Goal: Browse casually

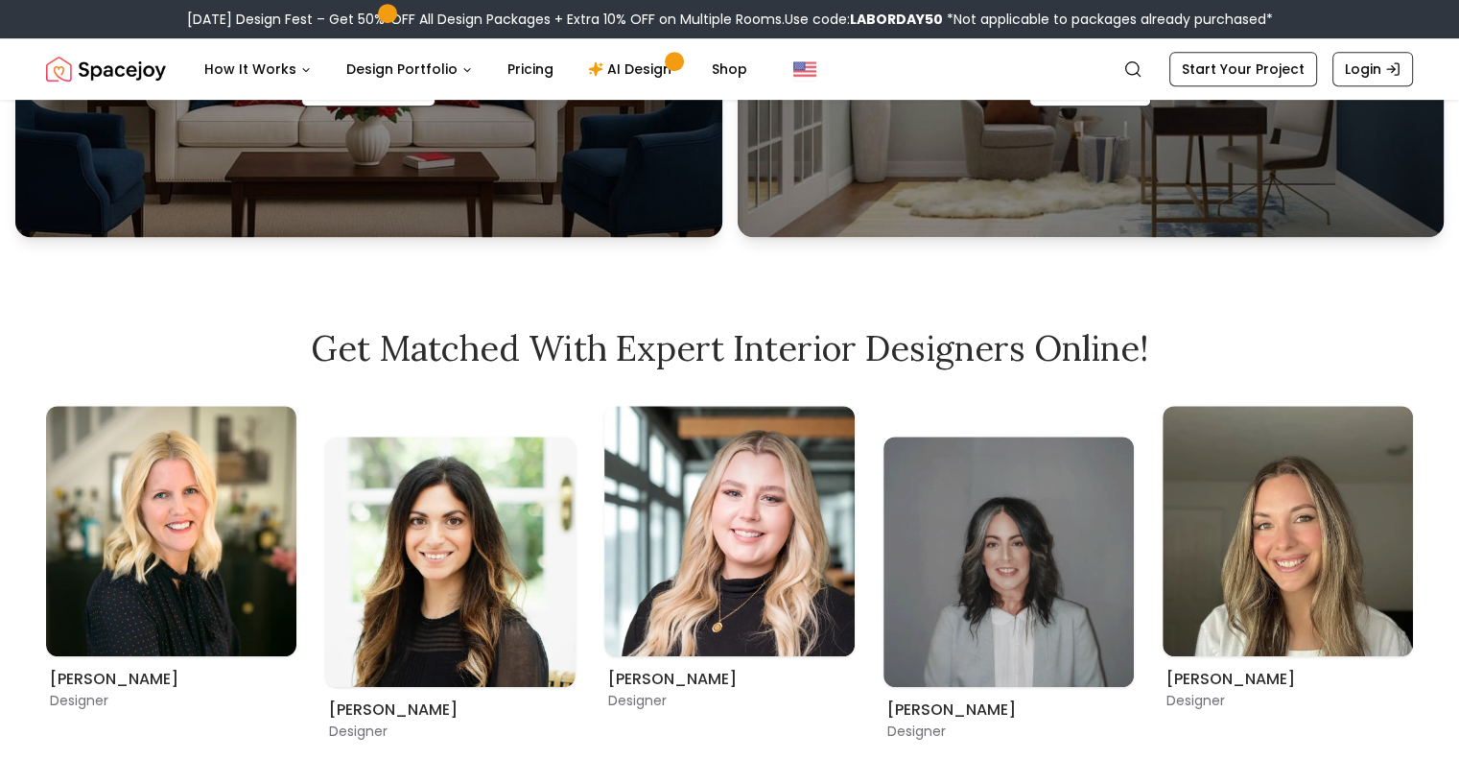
scroll to position [1151, 0]
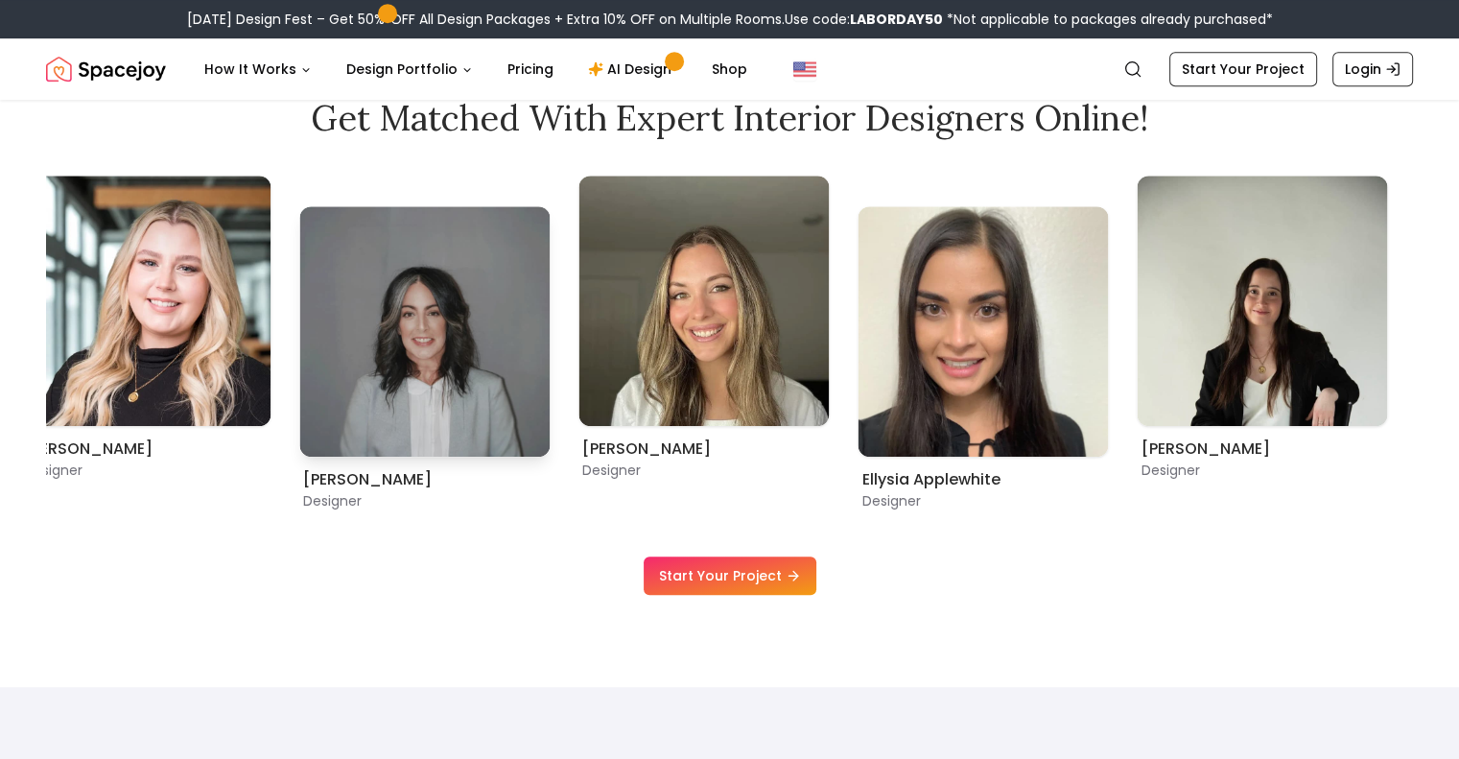
click at [433, 404] on img "6 / 9" at bounding box center [424, 331] width 250 height 250
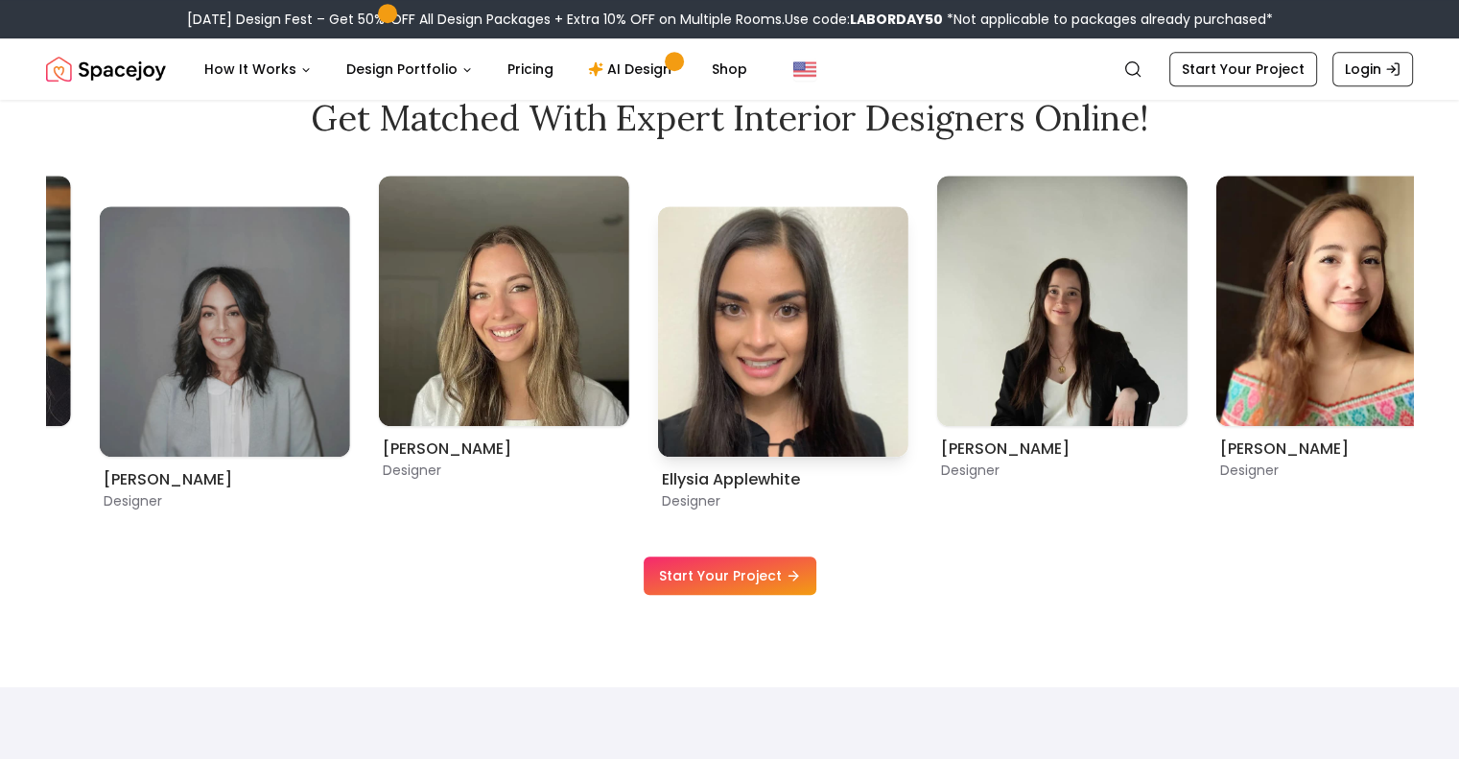
click at [658, 394] on img "8 / 9" at bounding box center [783, 331] width 250 height 250
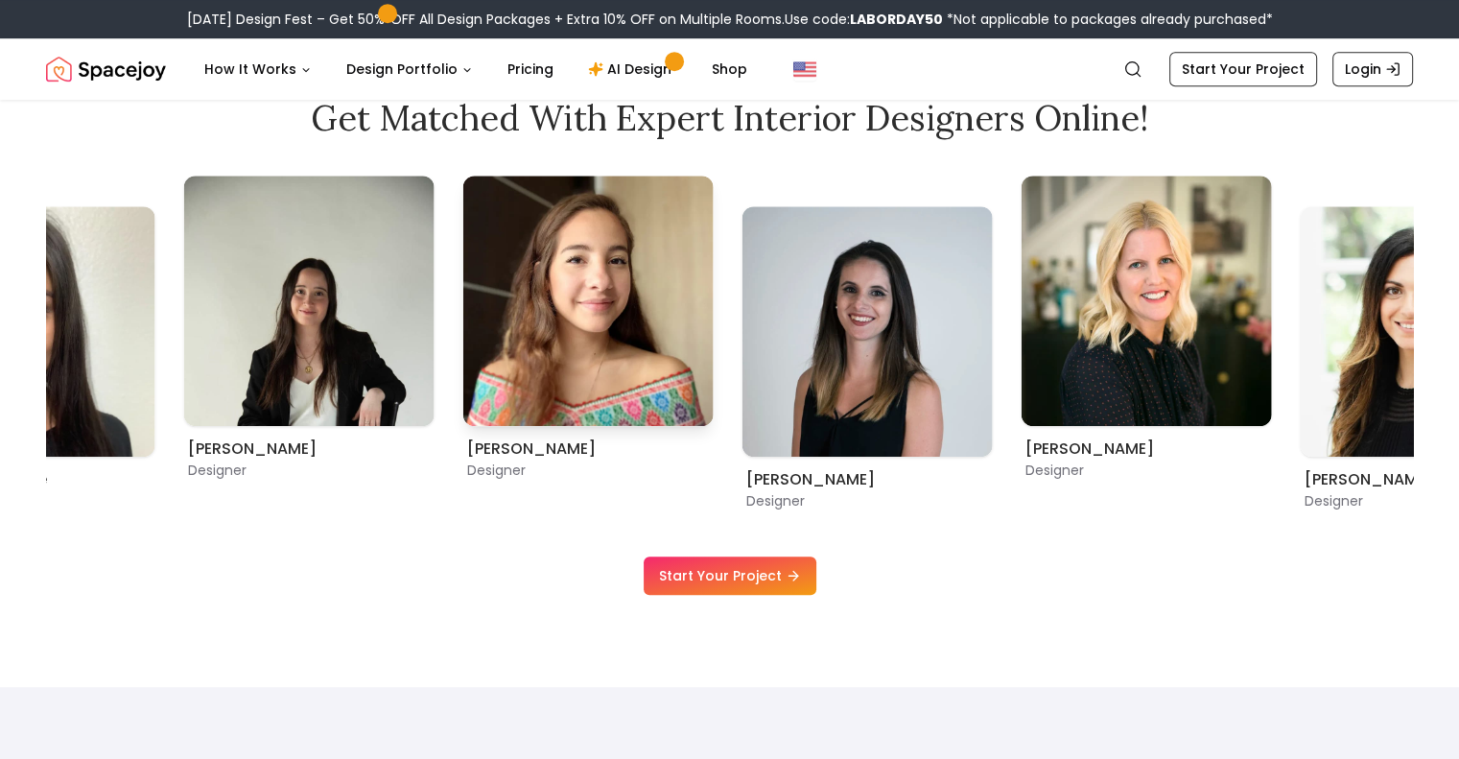
click at [672, 372] on img "1 / 9" at bounding box center [588, 301] width 250 height 250
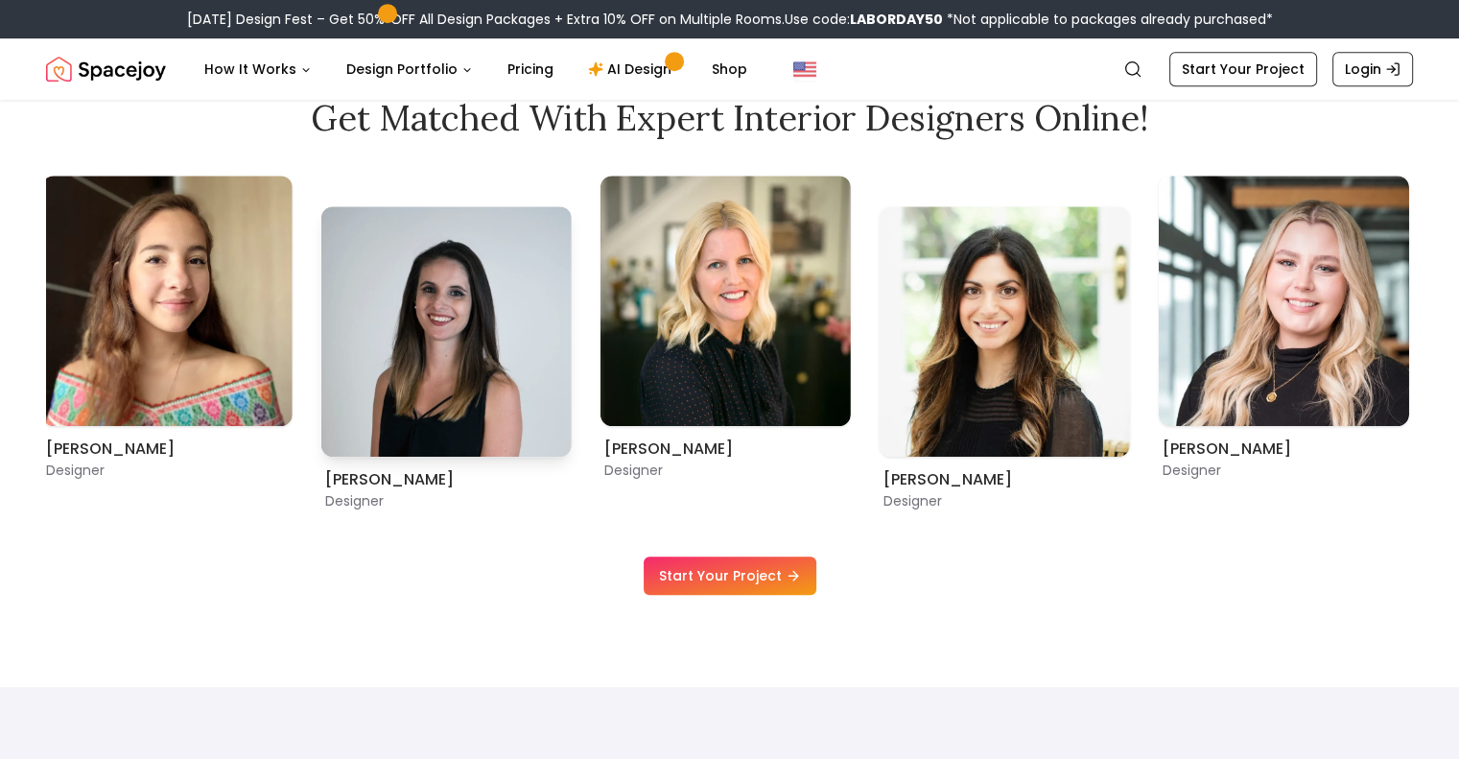
click at [507, 327] on img "2 / 9" at bounding box center [446, 331] width 250 height 250
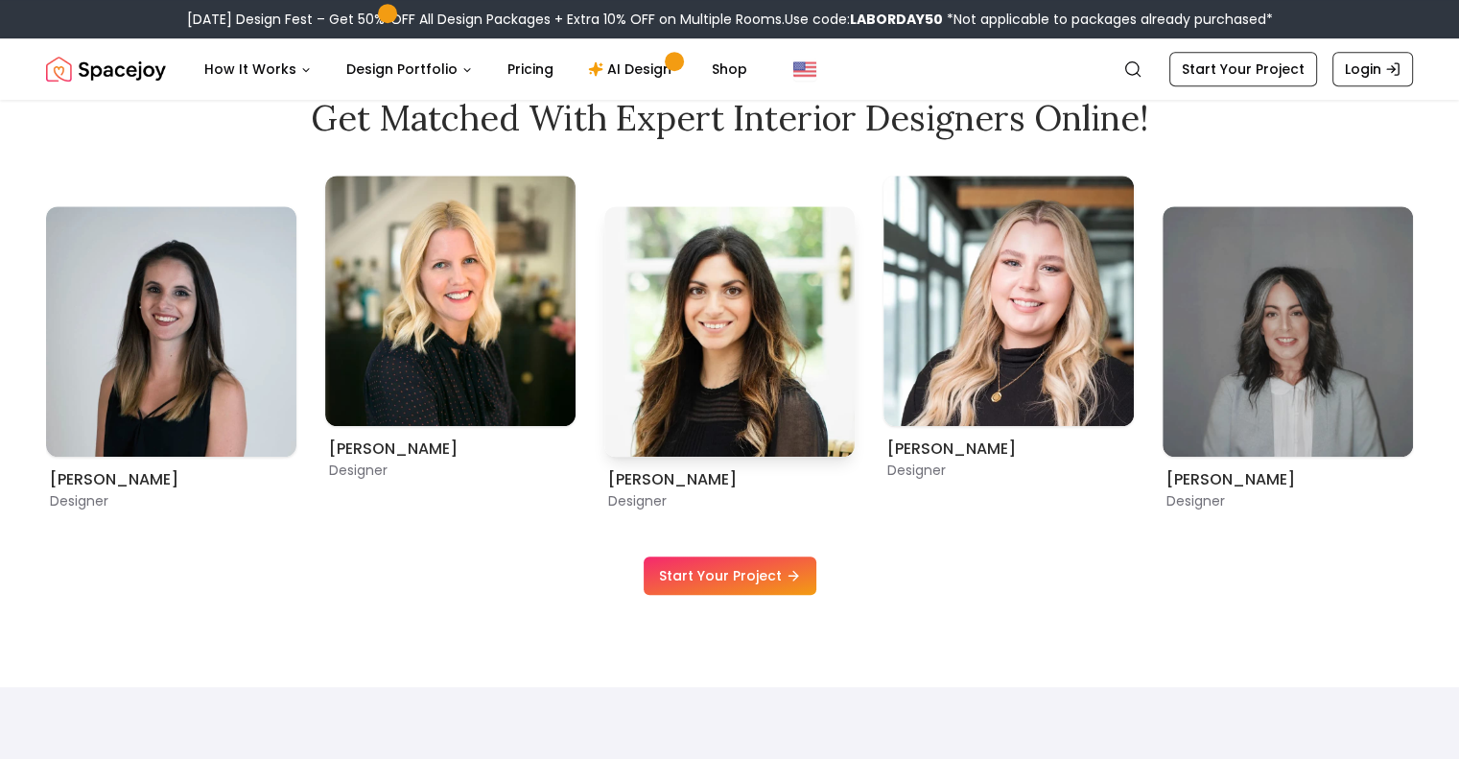
click at [604, 335] on img "4 / 9" at bounding box center [729, 331] width 250 height 250
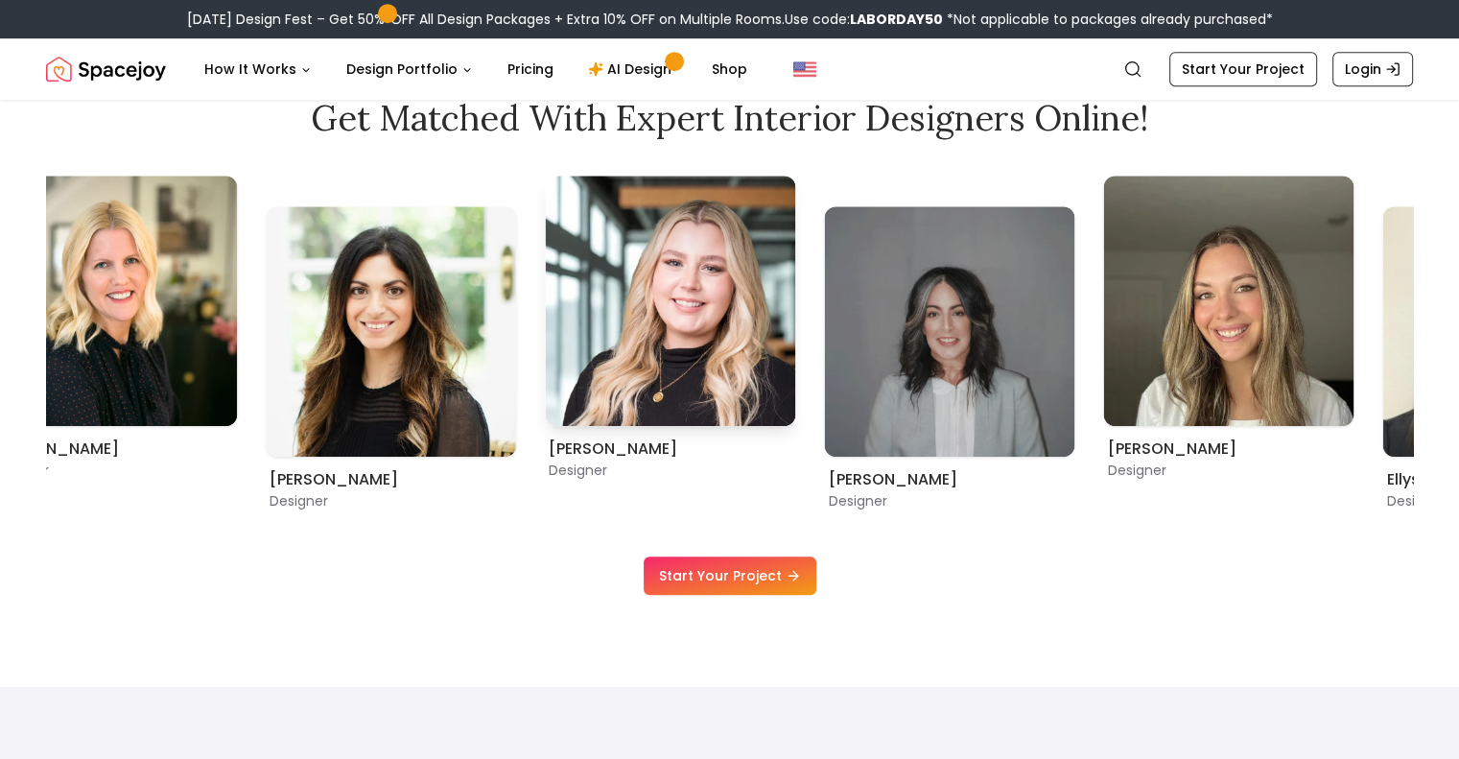
click at [721, 322] on img "5 / 9" at bounding box center [670, 301] width 250 height 250
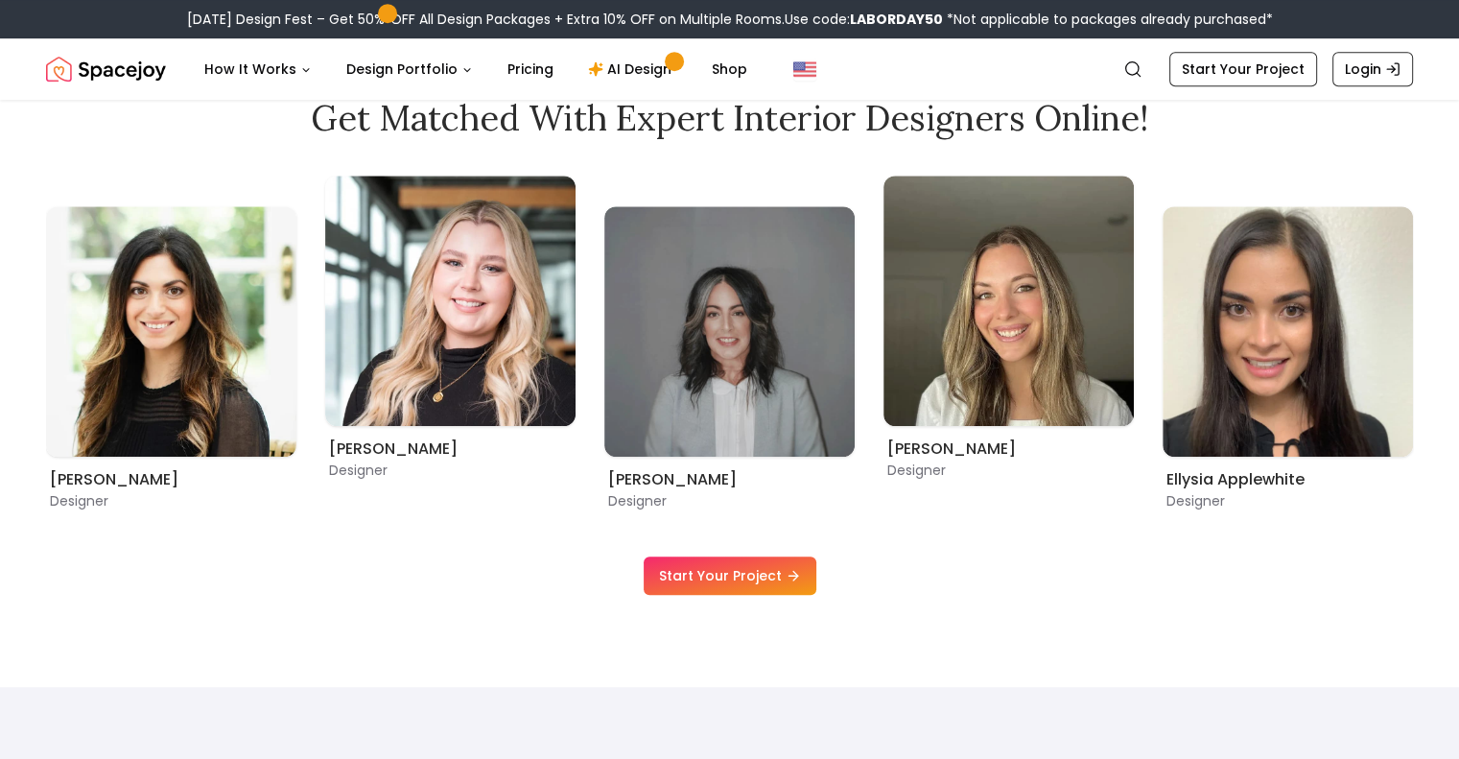
click at [787, 329] on div "[PERSON_NAME] Designer [PERSON_NAME] Designer [PERSON_NAME] Designer [PERSON_NA…" at bounding box center [729, 343] width 1367 height 335
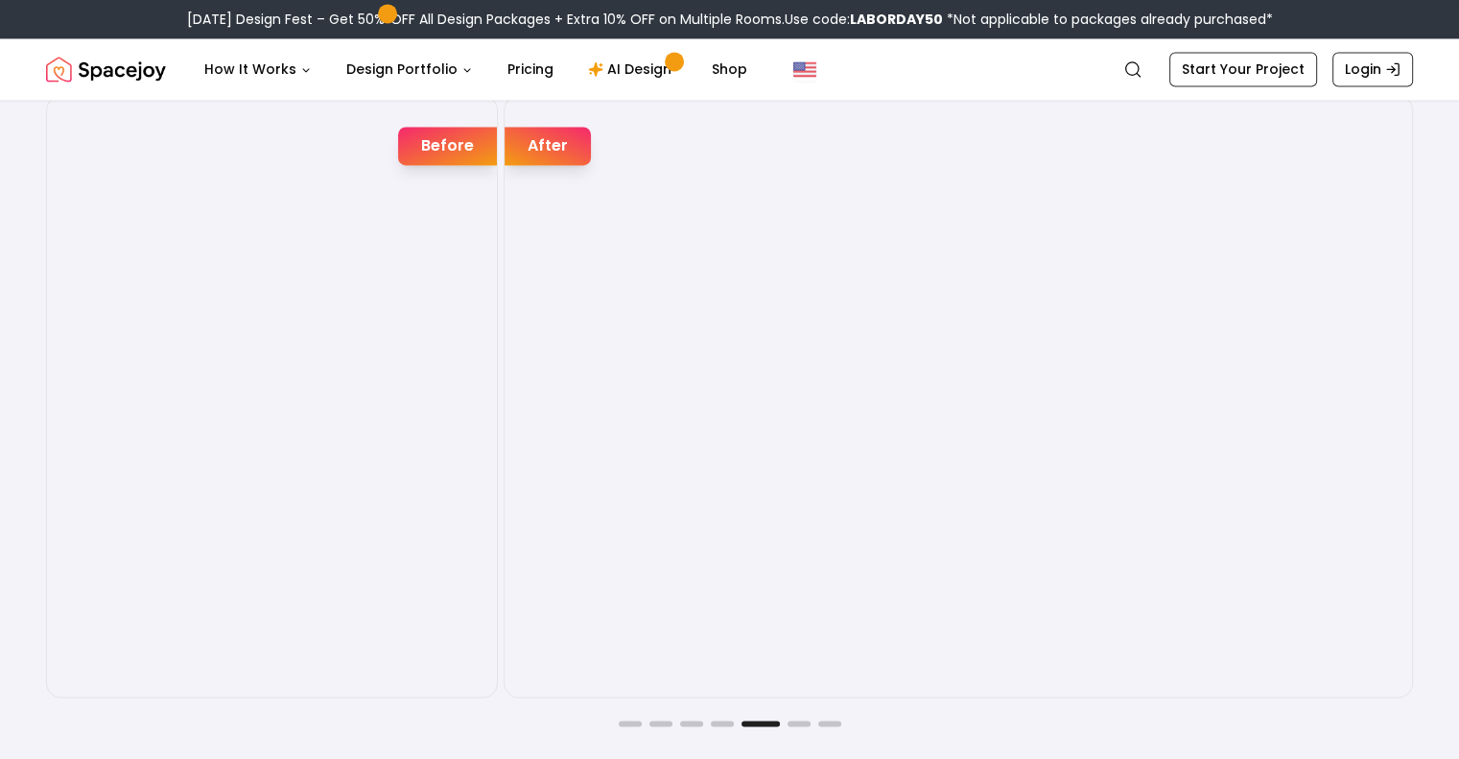
scroll to position [3166, 0]
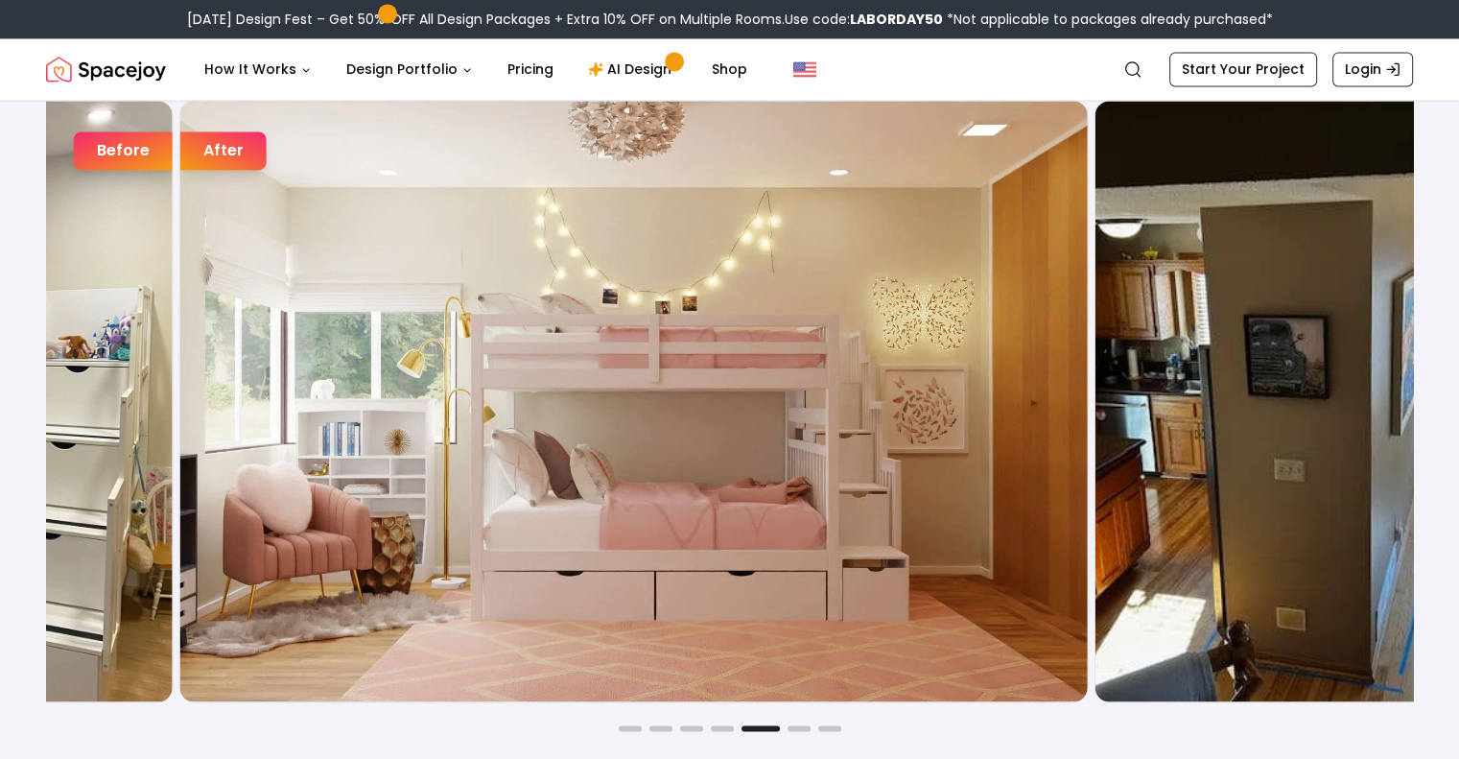
click at [572, 469] on img "5 / 7" at bounding box center [634, 401] width 908 height 601
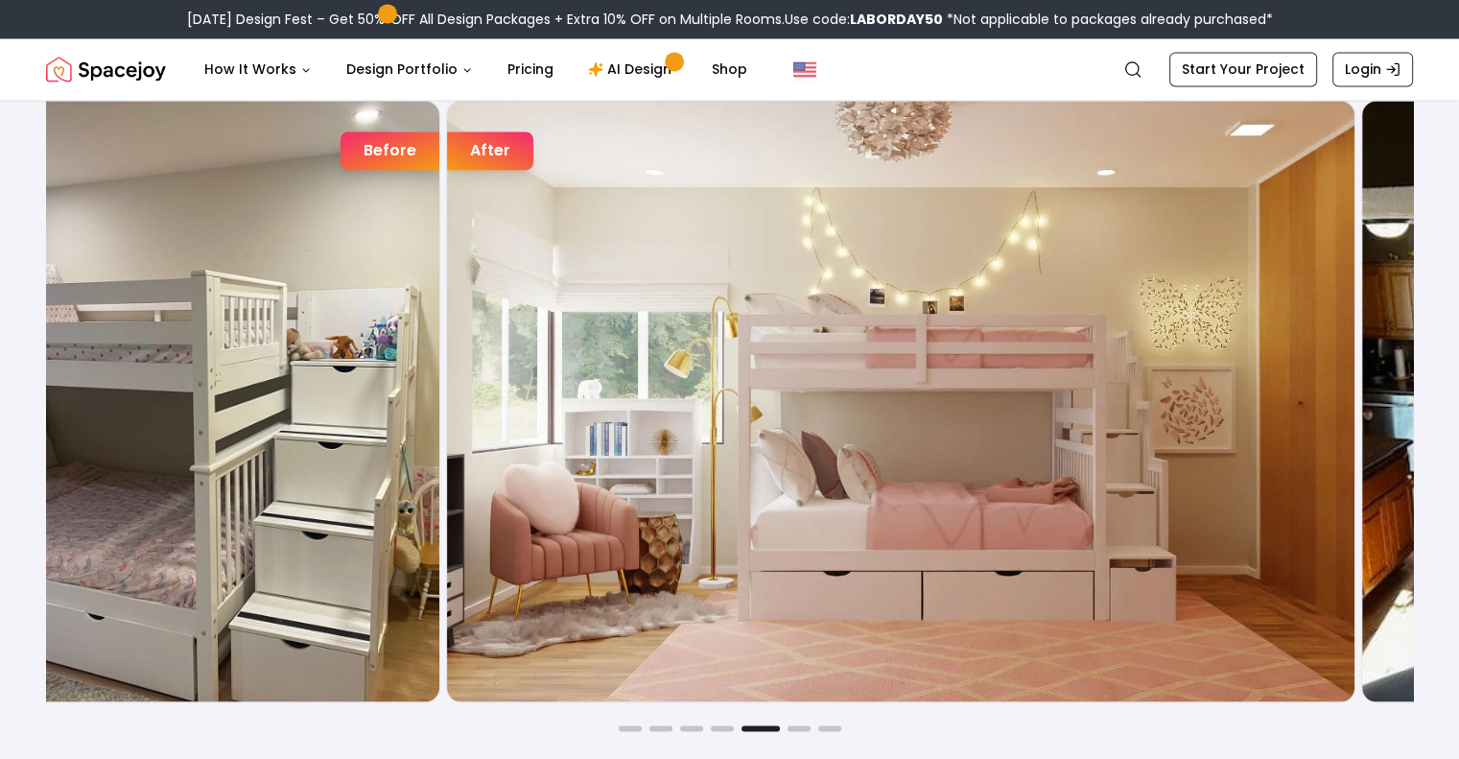
click at [730, 471] on img "5 / 7" at bounding box center [901, 401] width 908 height 601
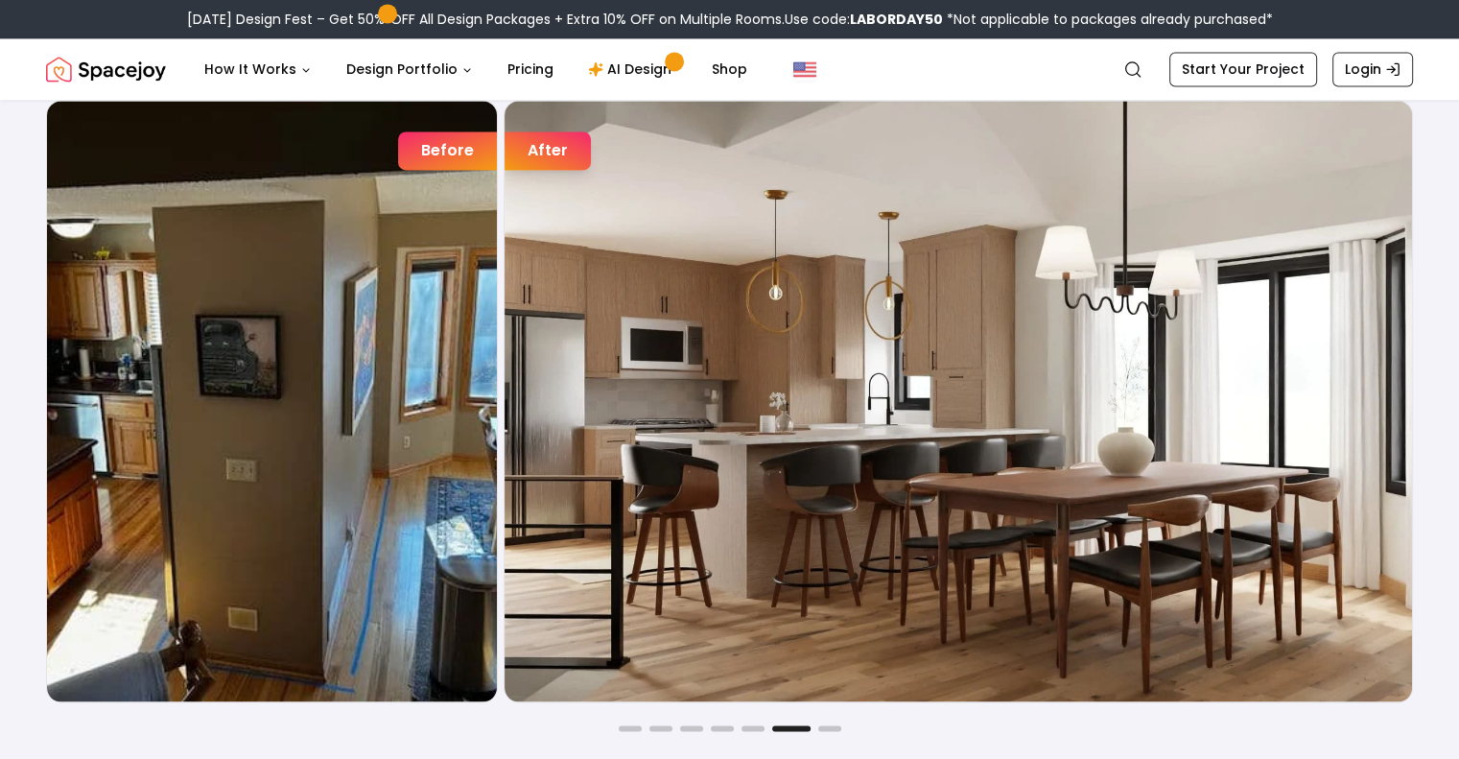
click at [638, 459] on img "6 / 7" at bounding box center [959, 401] width 908 height 601
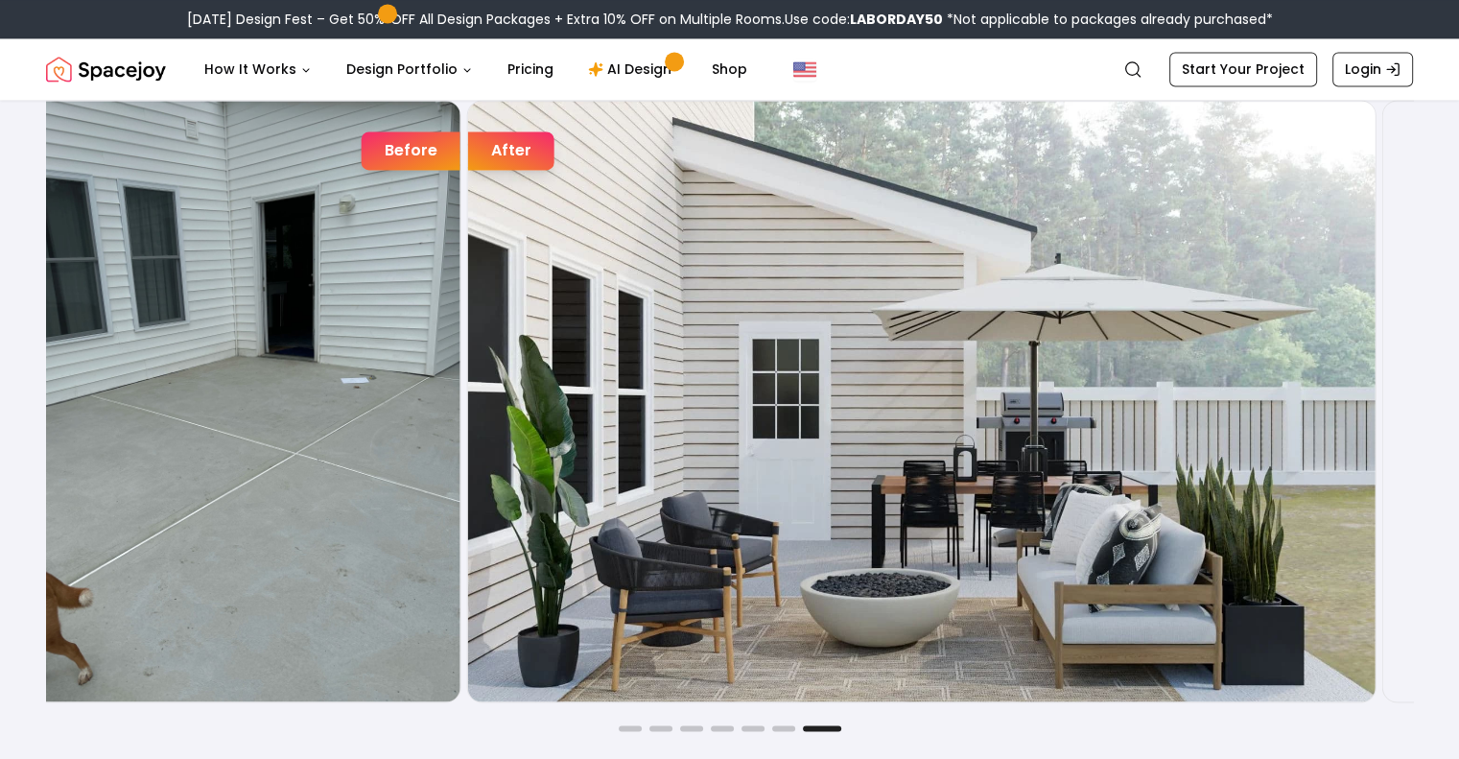
click at [802, 422] on img "7 / 7" at bounding box center [922, 401] width 908 height 601
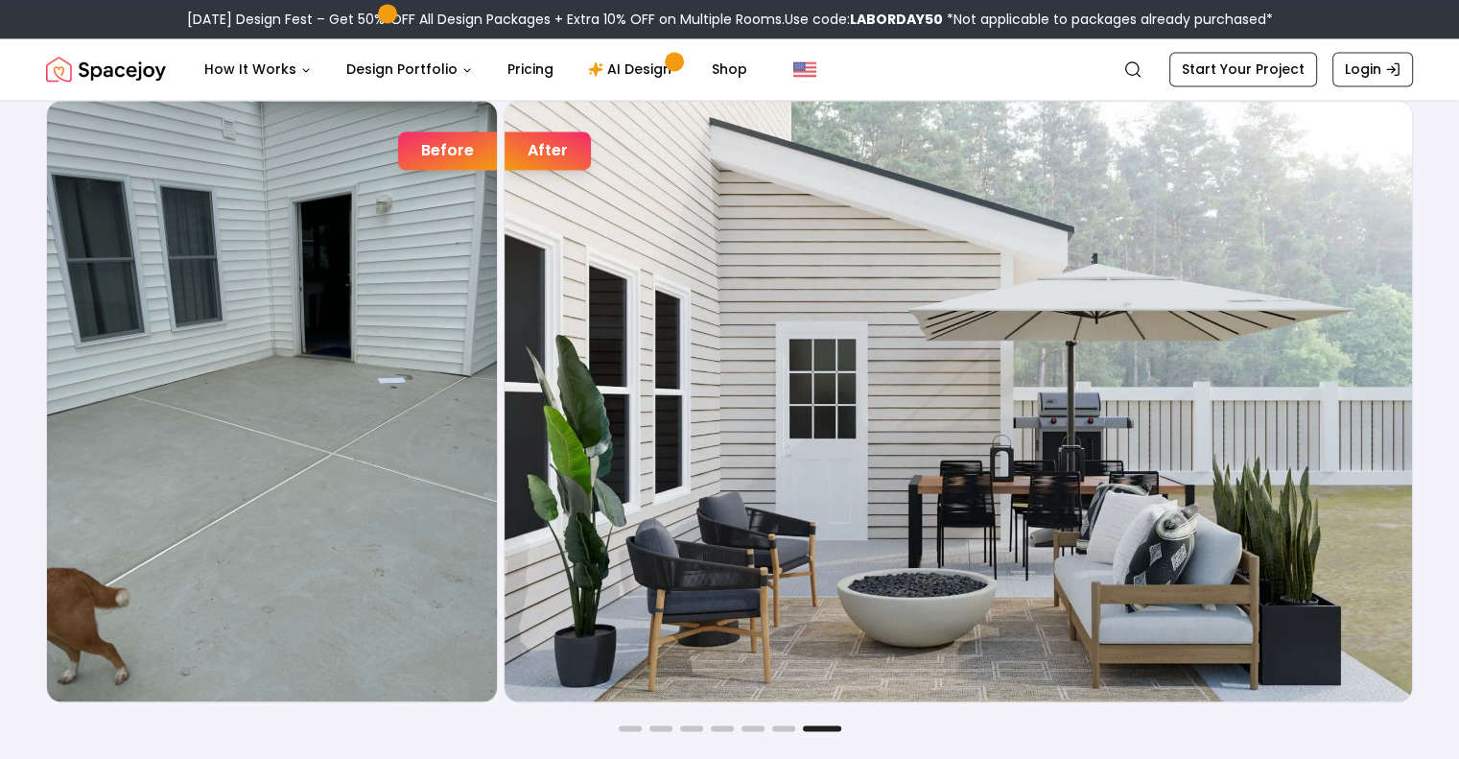
click at [596, 446] on img "7 / 7" at bounding box center [959, 401] width 908 height 601
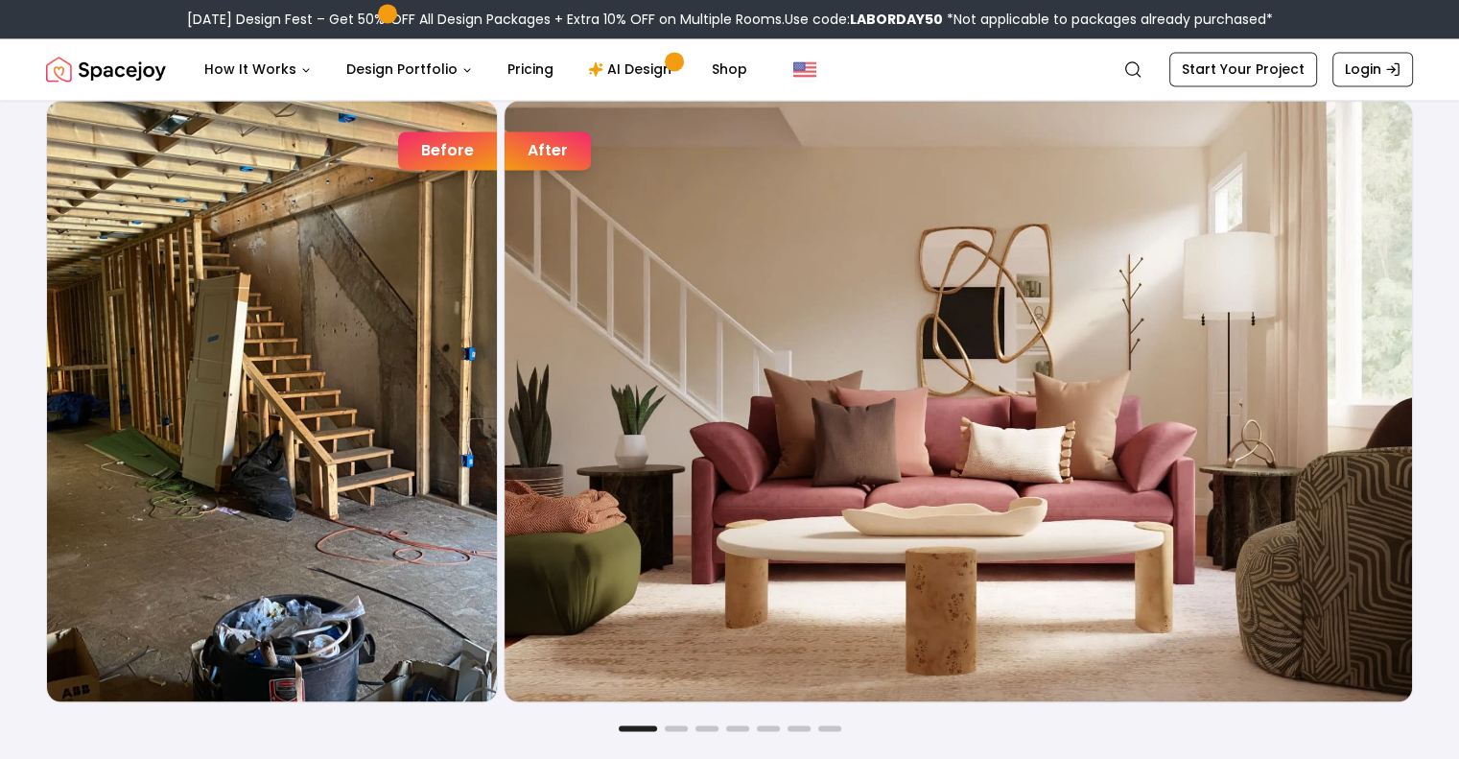
click at [711, 433] on img "1 / 7" at bounding box center [959, 401] width 908 height 601
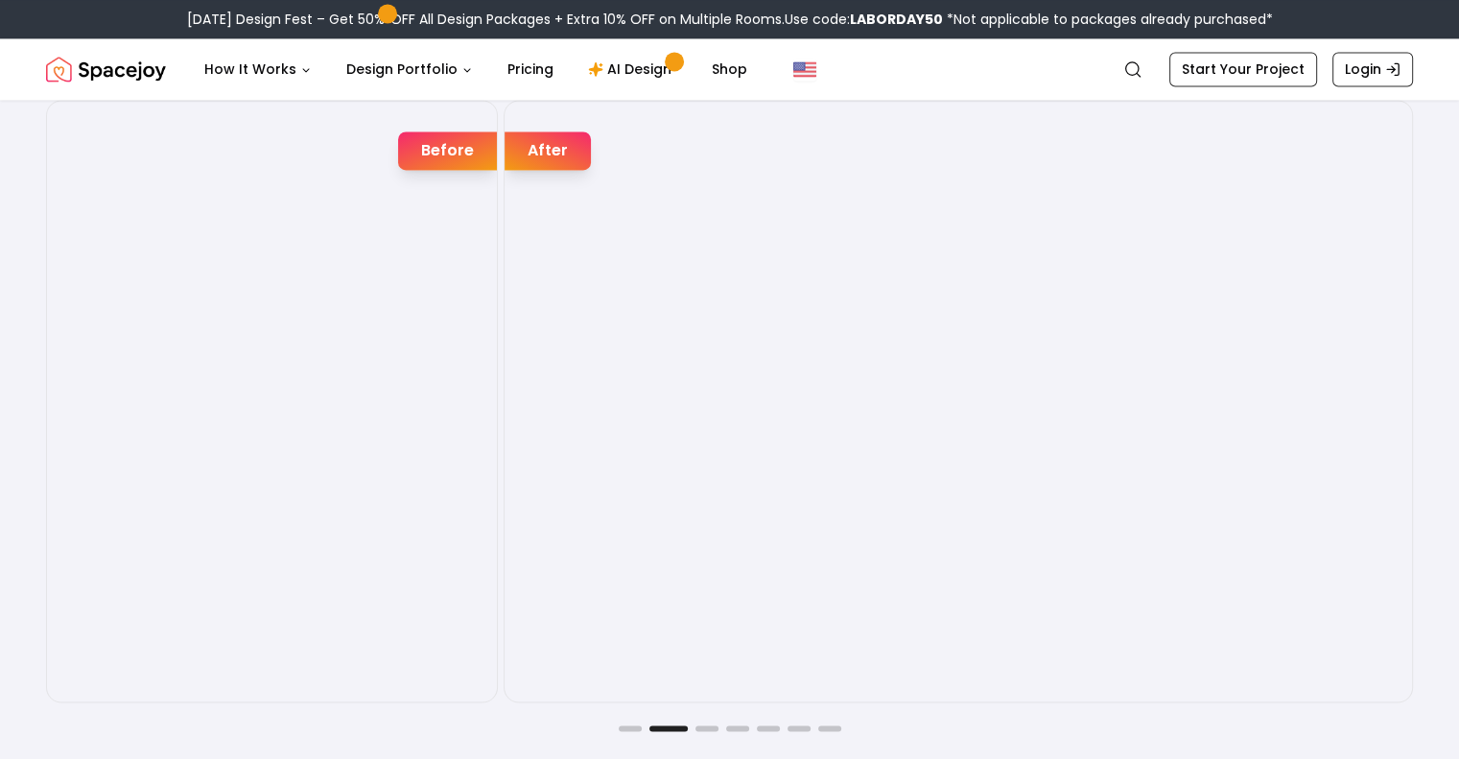
click at [599, 404] on img "2 / 7" at bounding box center [959, 401] width 908 height 601
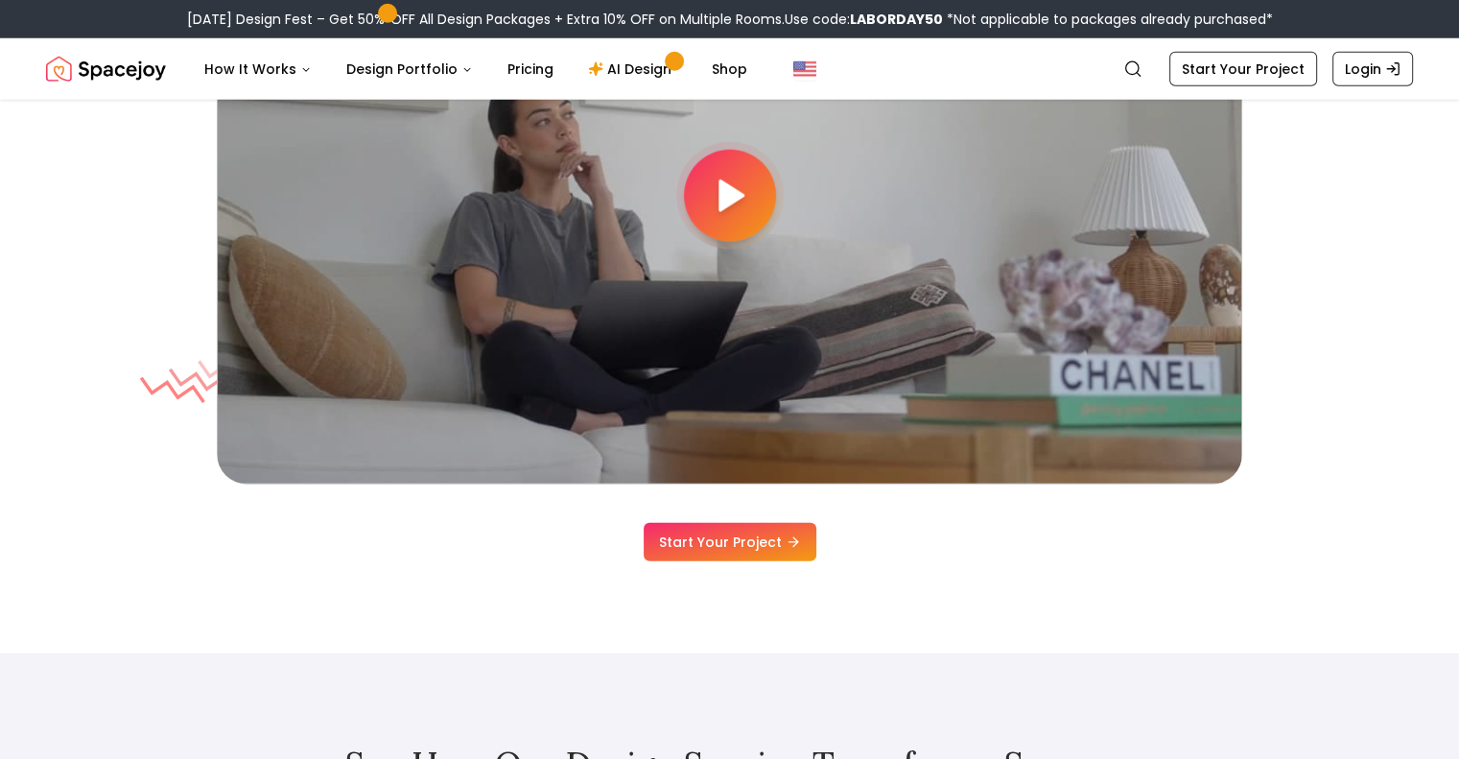
scroll to position [5277, 0]
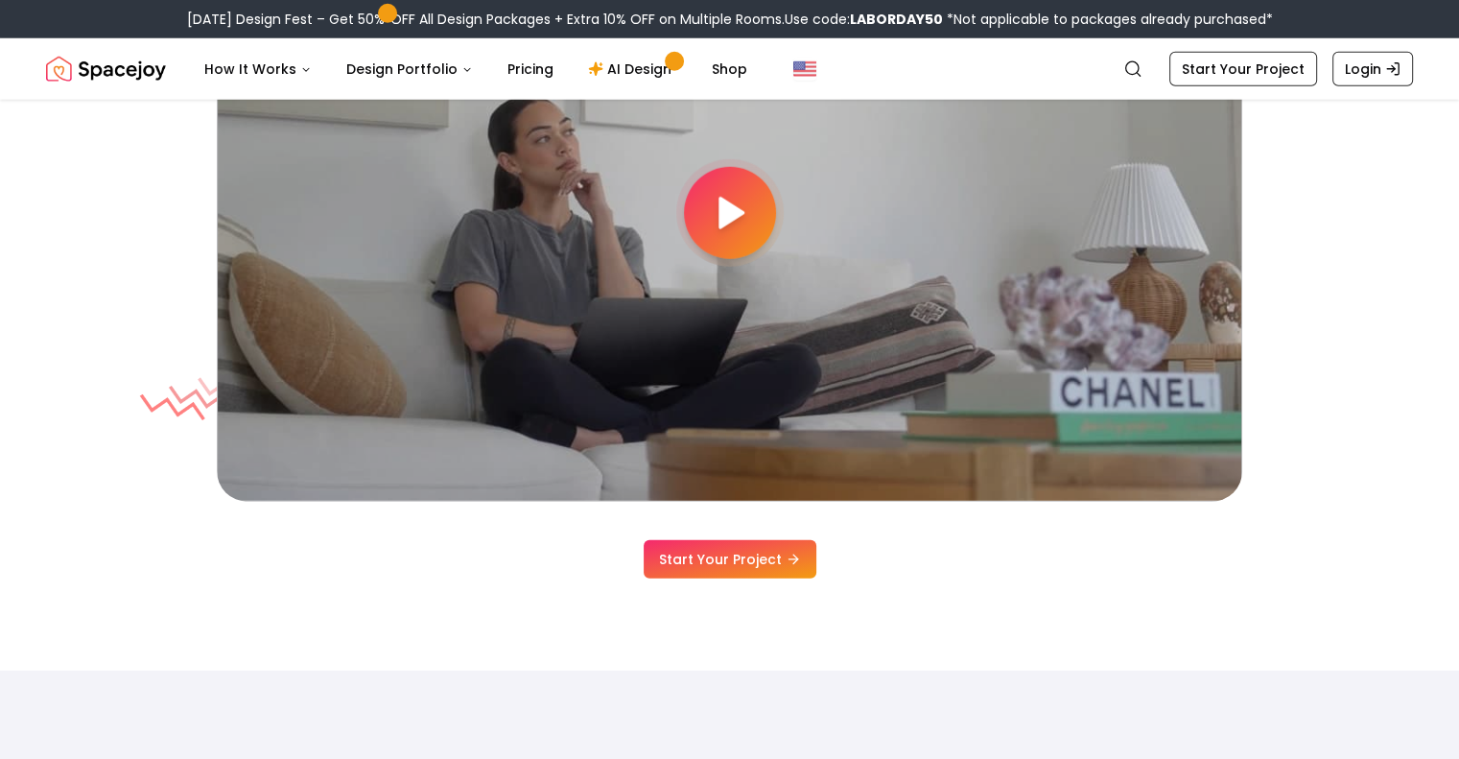
click at [745, 224] on icon at bounding box center [729, 213] width 38 height 38
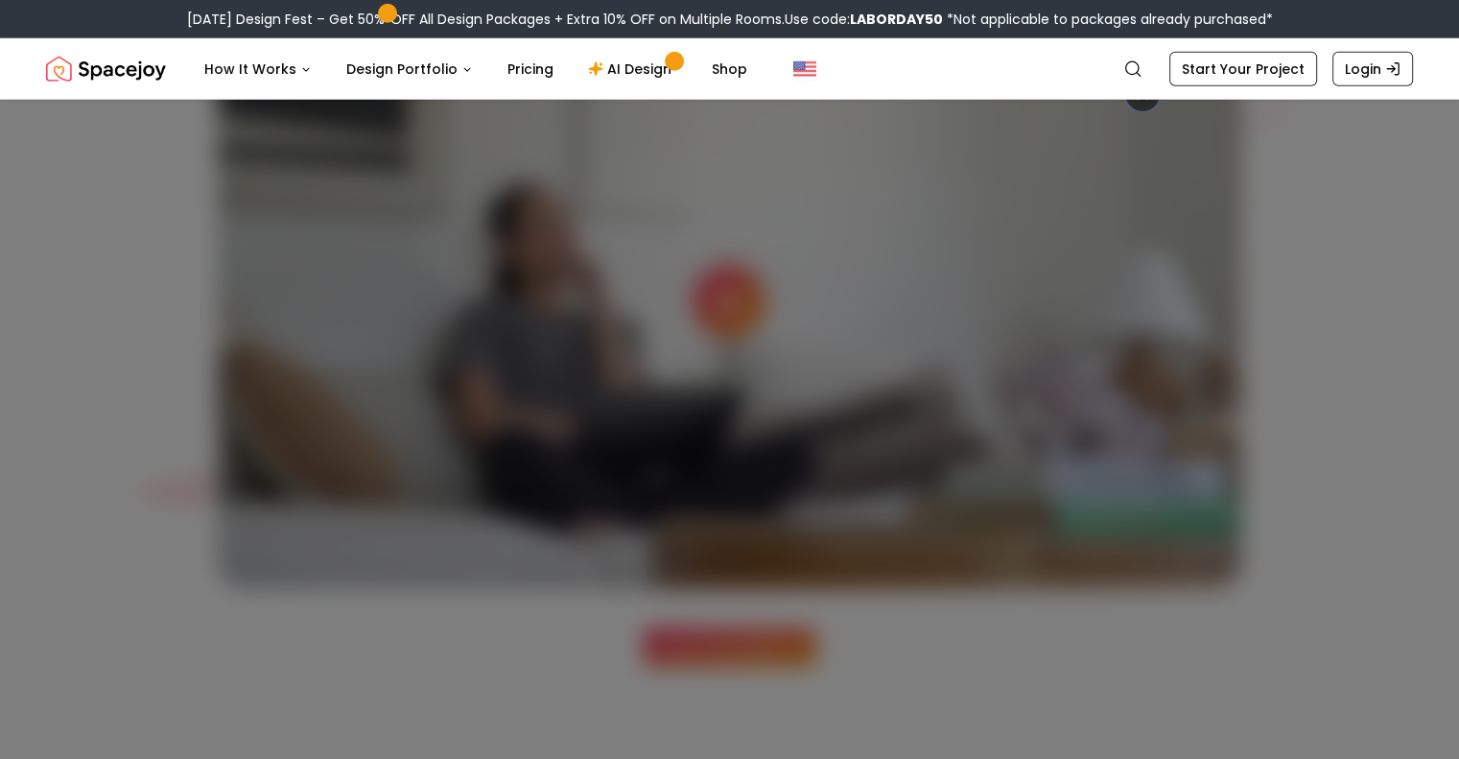
scroll to position [5181, 0]
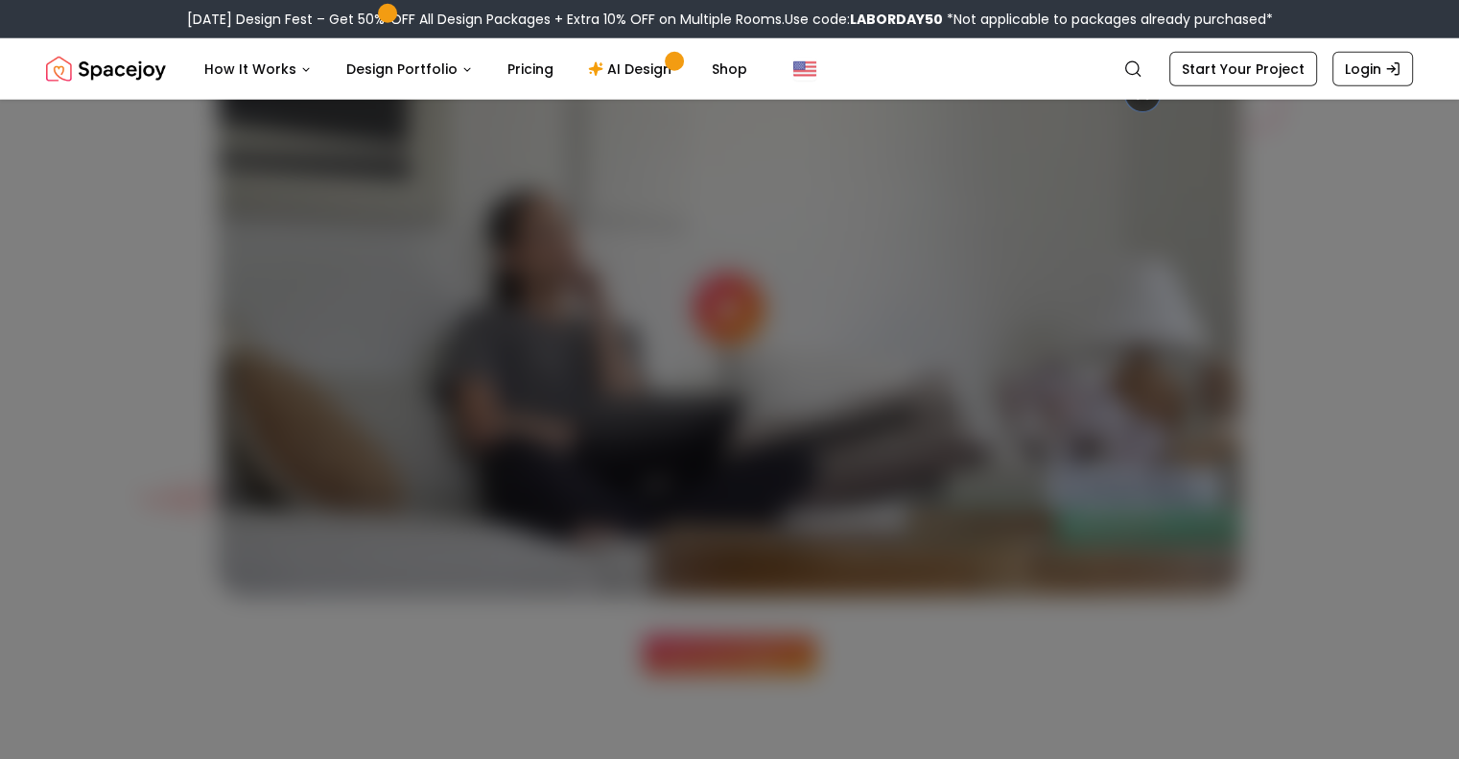
click at [1377, 222] on div at bounding box center [729, 379] width 1459 height 759
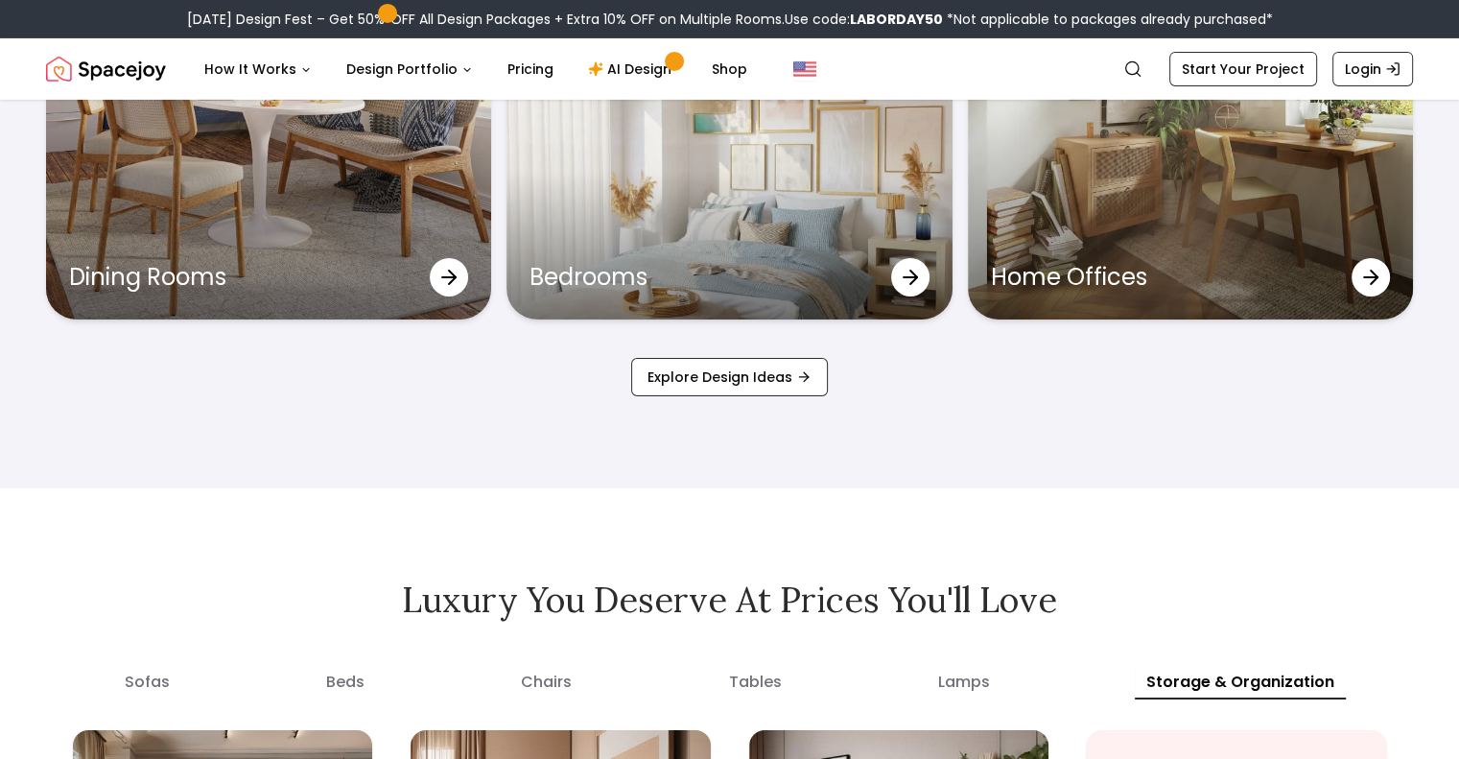
scroll to position [6547, 0]
